Goal: Task Accomplishment & Management: Manage account settings

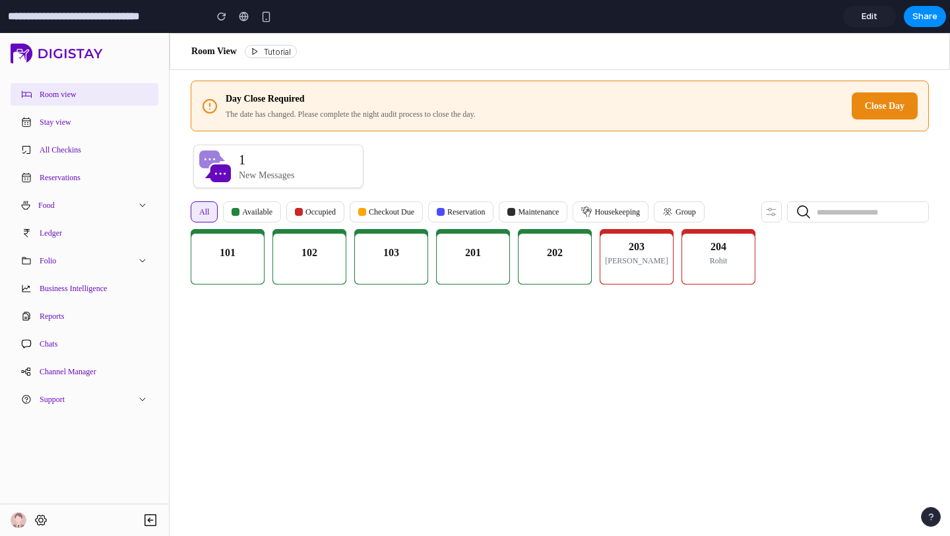
click at [487, 392] on main "Room View Tutorial Tutorial Day Close Required The date has changed. Please com…" at bounding box center [560, 284] width 781 height 503
click at [880, 113] on button "Close Day" at bounding box center [885, 105] width 66 height 27
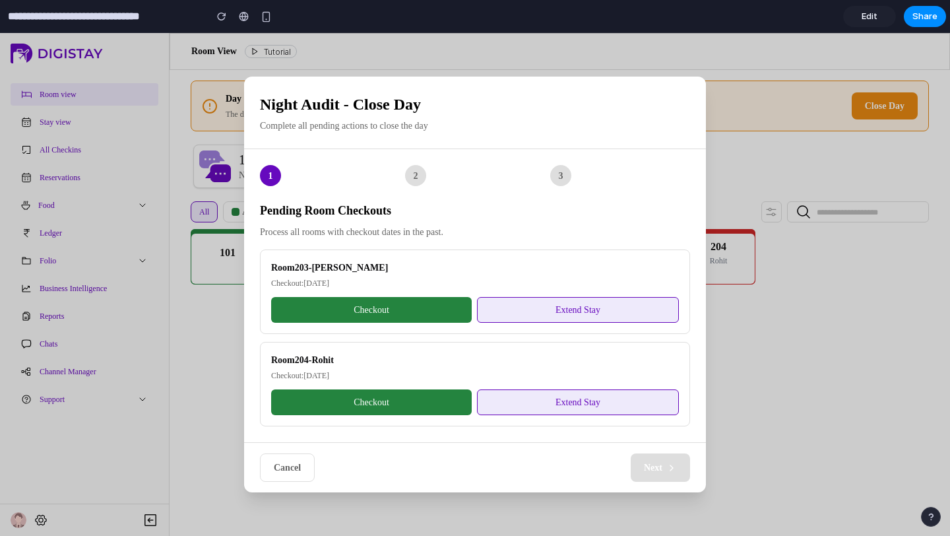
click at [414, 173] on div "2" at bounding box center [415, 175] width 21 height 21
click at [497, 311] on button "Extend Stay" at bounding box center [578, 310] width 202 height 26
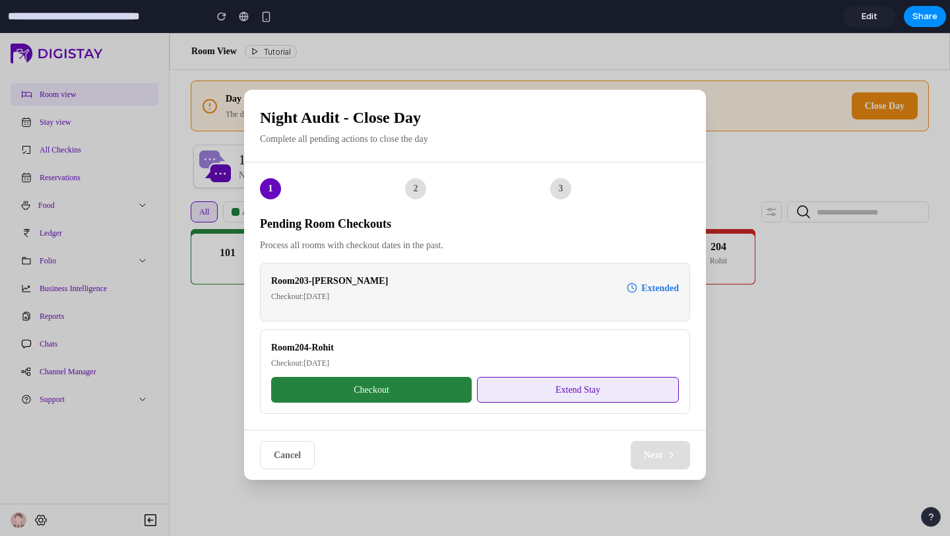
drag, startPoint x: 439, startPoint y: 388, endPoint x: 462, endPoint y: 388, distance: 22.4
click at [439, 388] on button "Checkout" at bounding box center [371, 390] width 201 height 26
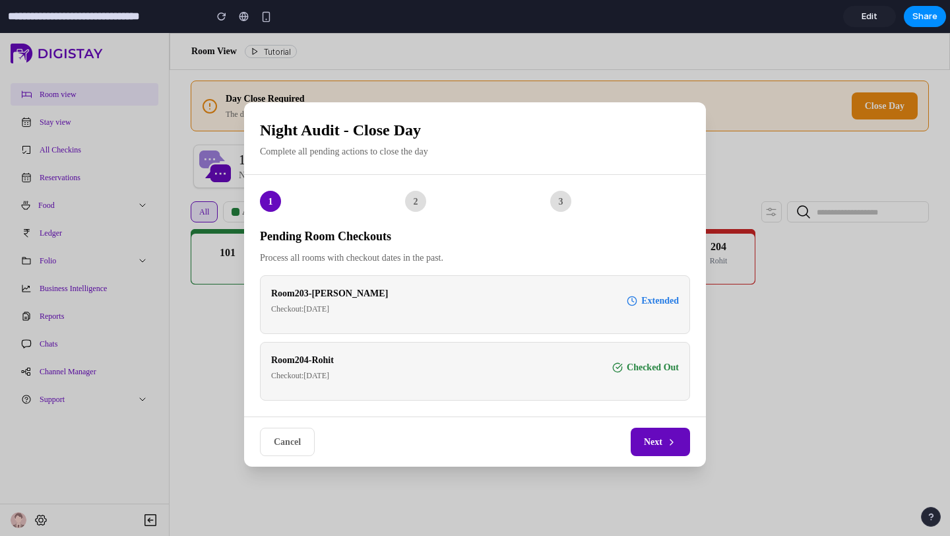
click at [653, 438] on span "Next" at bounding box center [653, 442] width 18 height 14
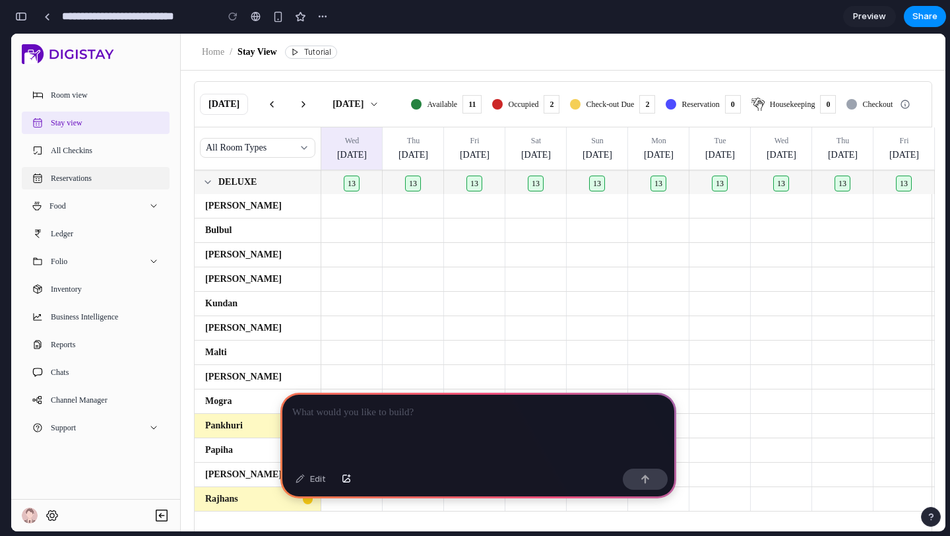
click at [139, 174] on button "Reservations" at bounding box center [96, 178] width 148 height 22
click at [129, 158] on button "All Checkins" at bounding box center [96, 150] width 148 height 22
